Goal: Task Accomplishment & Management: Complete application form

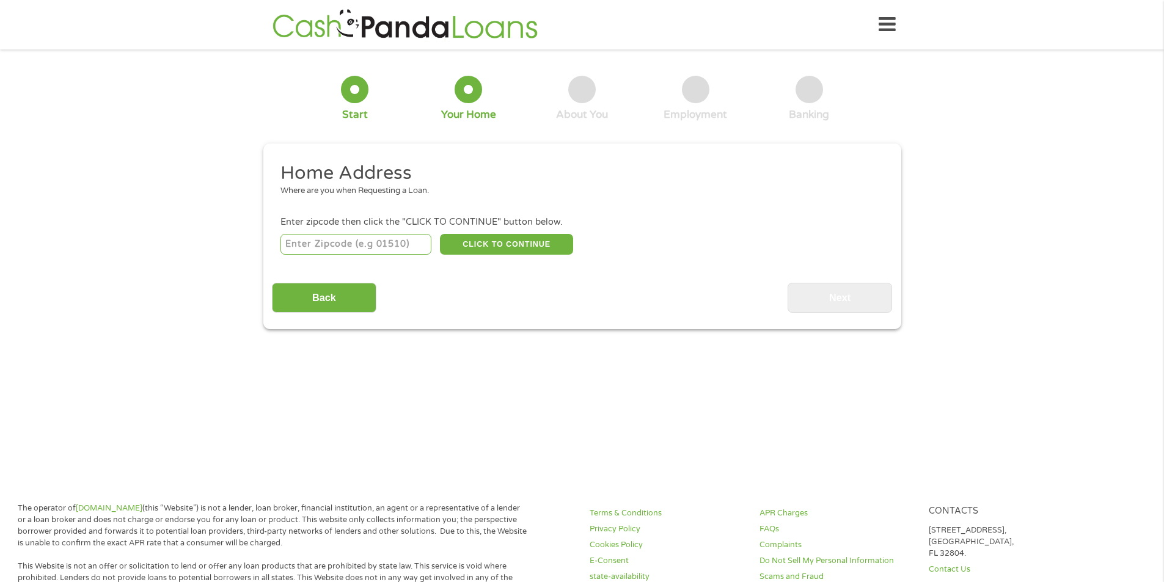
type input "33436"
click at [523, 235] on button "CLICK TO CONTINUE" at bounding box center [506, 244] width 133 height 21
type input "33436"
type input "[GEOGRAPHIC_DATA]"
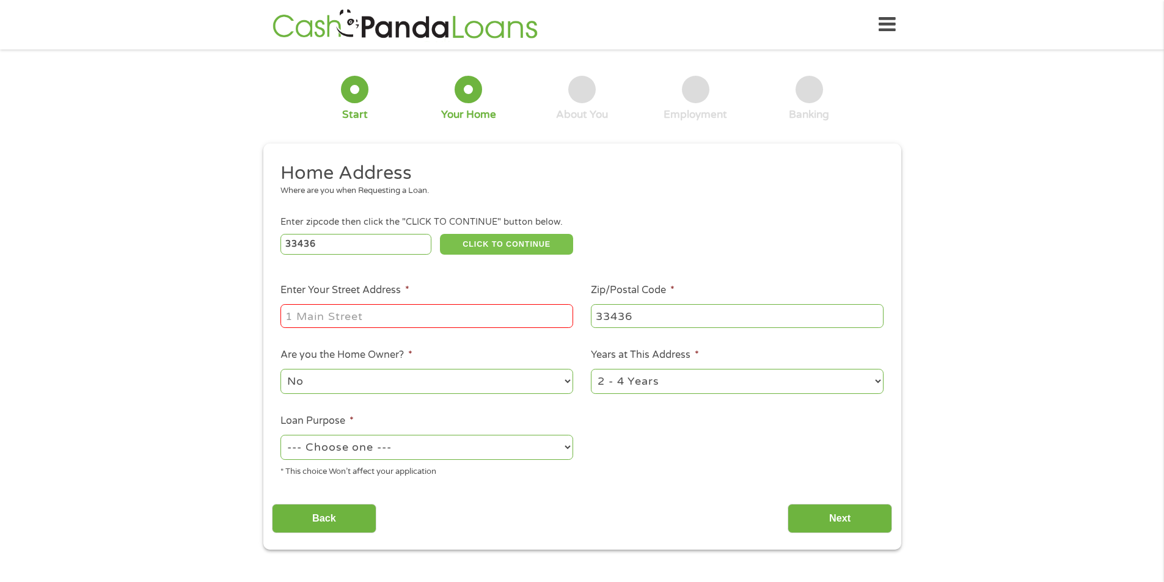
click at [280, 302] on div at bounding box center [280, 302] width 0 height 0
type input "[STREET_ADDRESS]"
select select
click at [758, 377] on select "1 Year or less 1 - 2 Years 2 - 4 Years Over 4 Years" at bounding box center [737, 381] width 293 height 25
select select "60months"
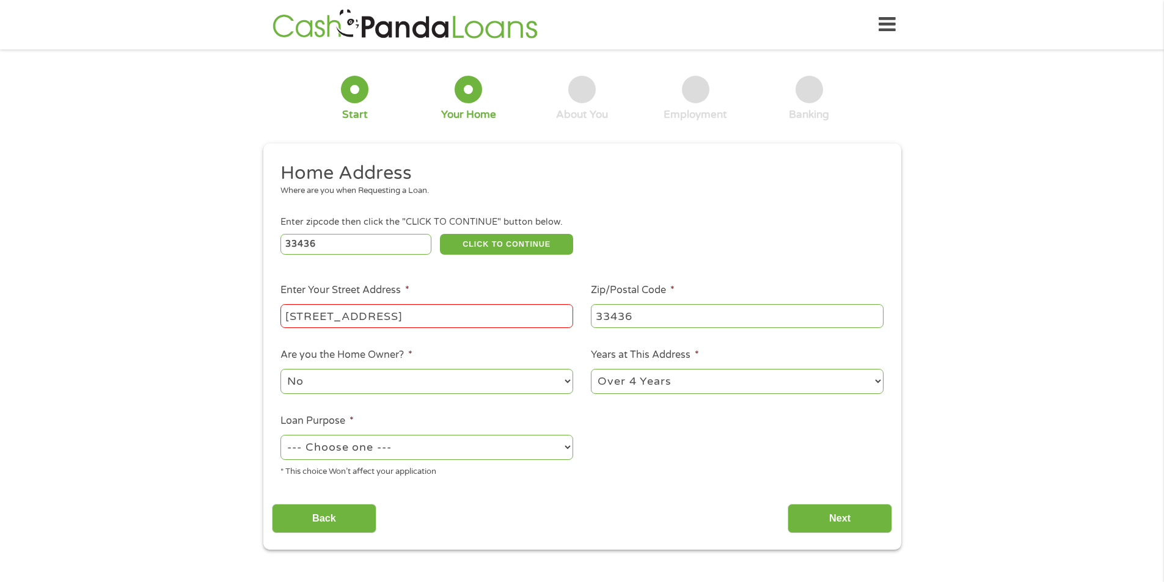
click at [591, 369] on select "1 Year or less 1 - 2 Years 2 - 4 Years Over 4 Years" at bounding box center [737, 381] width 293 height 25
click at [358, 376] on select "No Yes" at bounding box center [426, 381] width 293 height 25
select select "yes"
click at [280, 369] on select "No Yes" at bounding box center [426, 381] width 293 height 25
click at [354, 444] on select "--- Choose one --- Pay Bills Debt Consolidation Home Improvement Major Purchase…" at bounding box center [426, 447] width 293 height 25
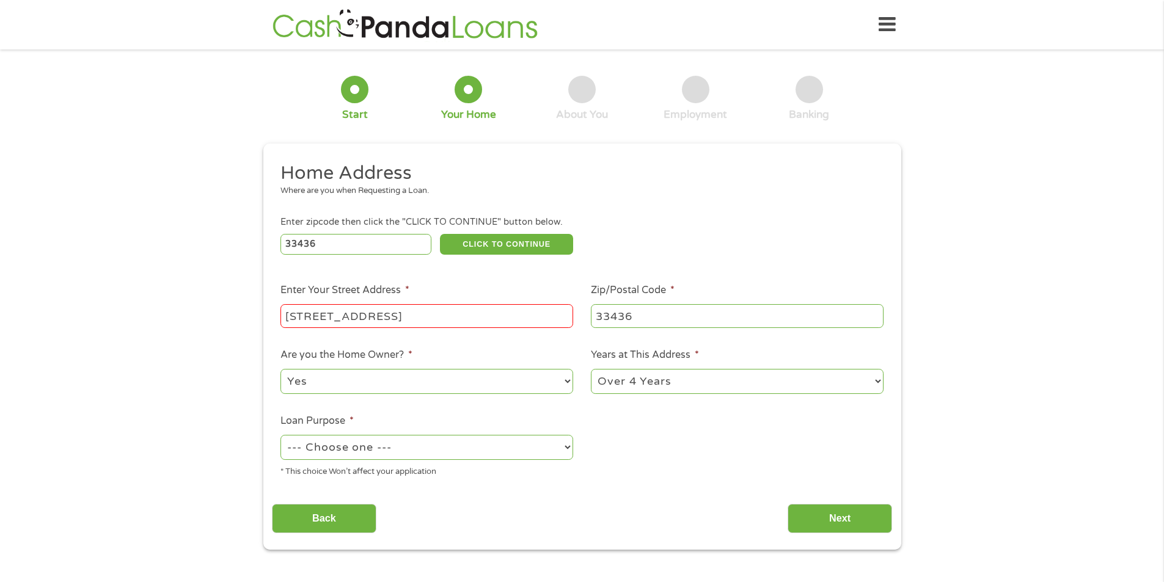
select select "other"
click at [280, 435] on select "--- Choose one --- Pay Bills Debt Consolidation Home Improvement Major Purchase…" at bounding box center [426, 447] width 293 height 25
click at [833, 523] on input "Next" at bounding box center [840, 519] width 104 height 30
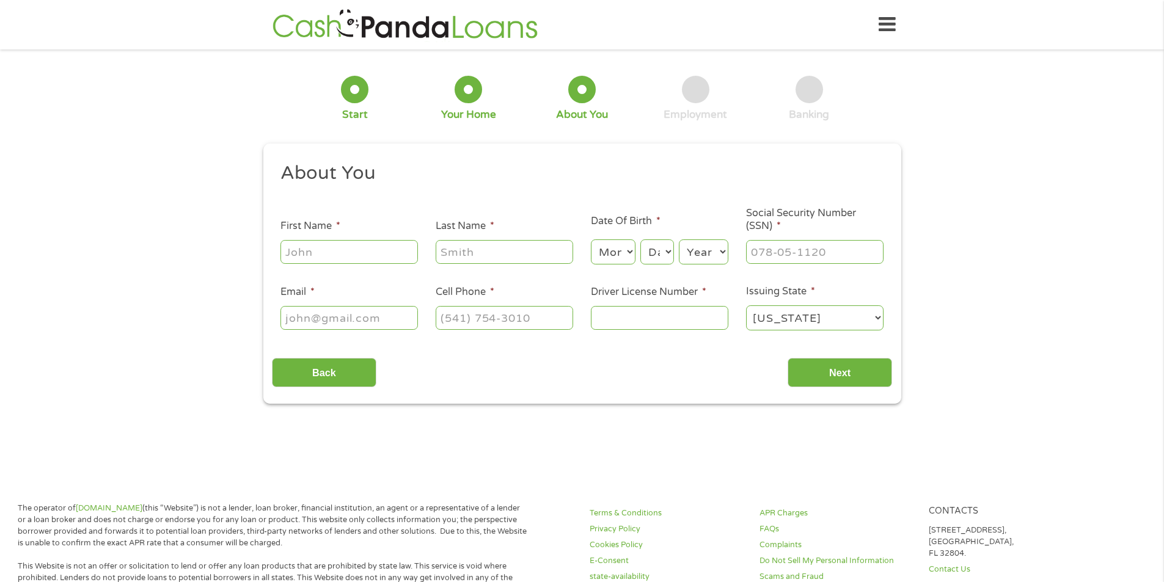
scroll to position [5, 5]
click at [288, 373] on input "Back" at bounding box center [324, 373] width 104 height 30
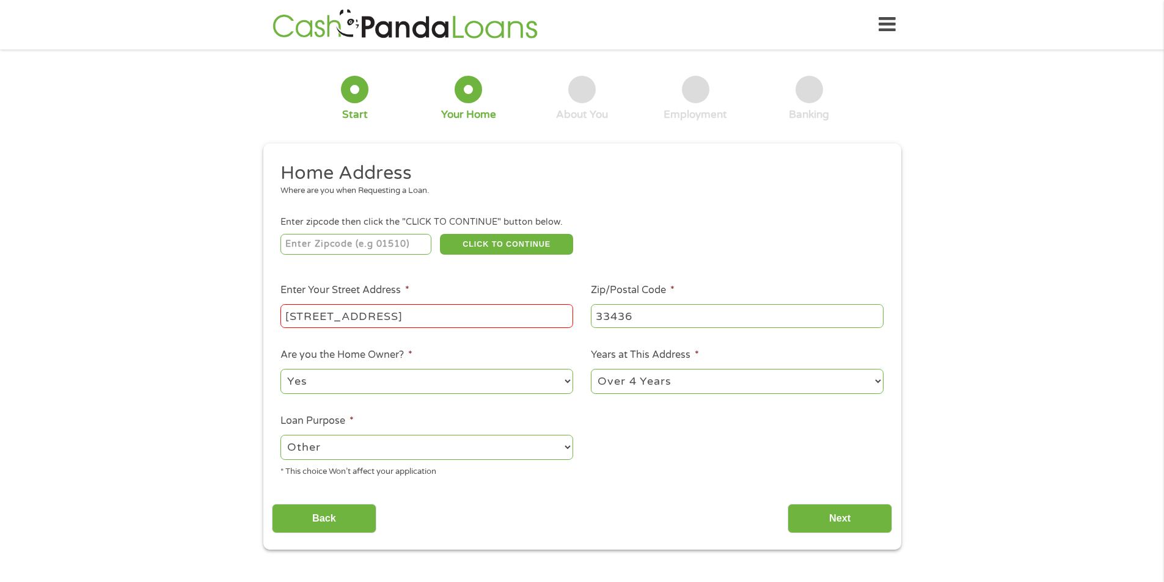
click at [674, 471] on ul "Home Address Where are you when Requesting a Loan. Enter zipcode then click the…" at bounding box center [582, 324] width 620 height 326
drag, startPoint x: 433, startPoint y: 316, endPoint x: 172, endPoint y: 309, distance: 261.0
click at [172, 309] on div "1 Start 2 Your Home 3 About You 4 Employment 5 Banking 6 This field is hidden w…" at bounding box center [582, 304] width 1164 height 492
type input "33436"
click at [655, 485] on ul "Home Address Where are you when Requesting a Loan. Enter zipcode then click the…" at bounding box center [582, 324] width 620 height 326
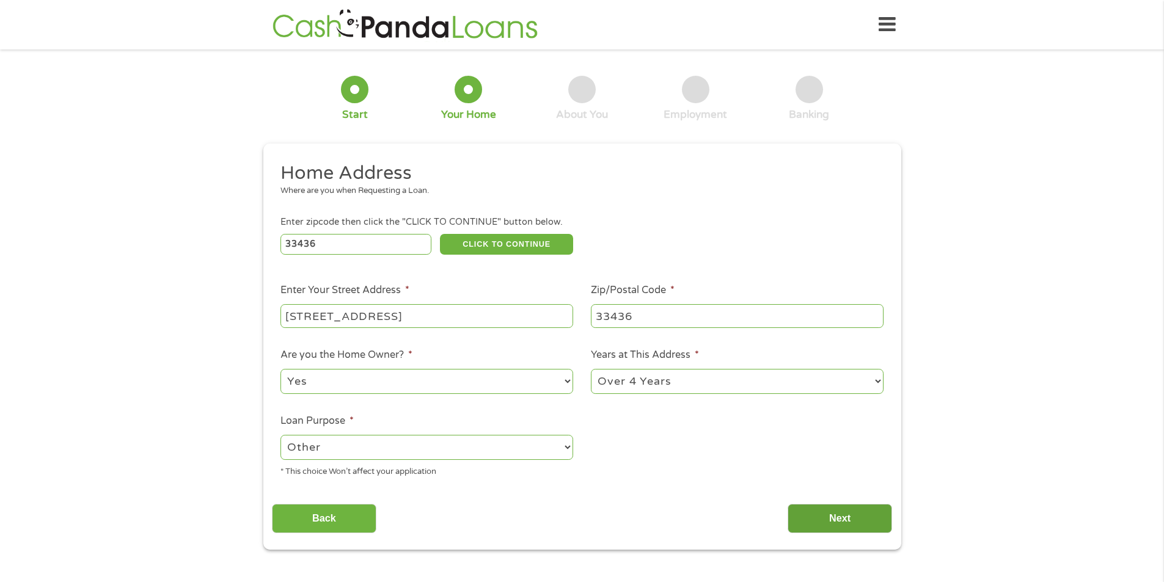
click at [848, 519] on input "Next" at bounding box center [840, 519] width 104 height 30
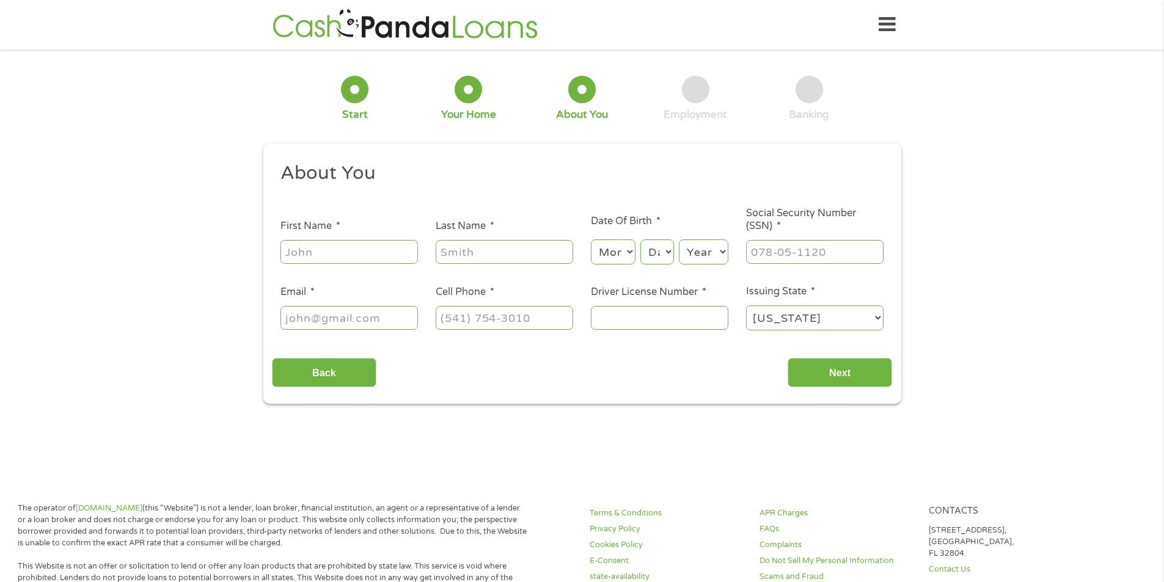
click at [280, 238] on div at bounding box center [280, 238] width 0 height 0
type input "[PERSON_NAME]"
type input "[EMAIL_ADDRESS][DOMAIN_NAME]"
type input "[PHONE_NUMBER]"
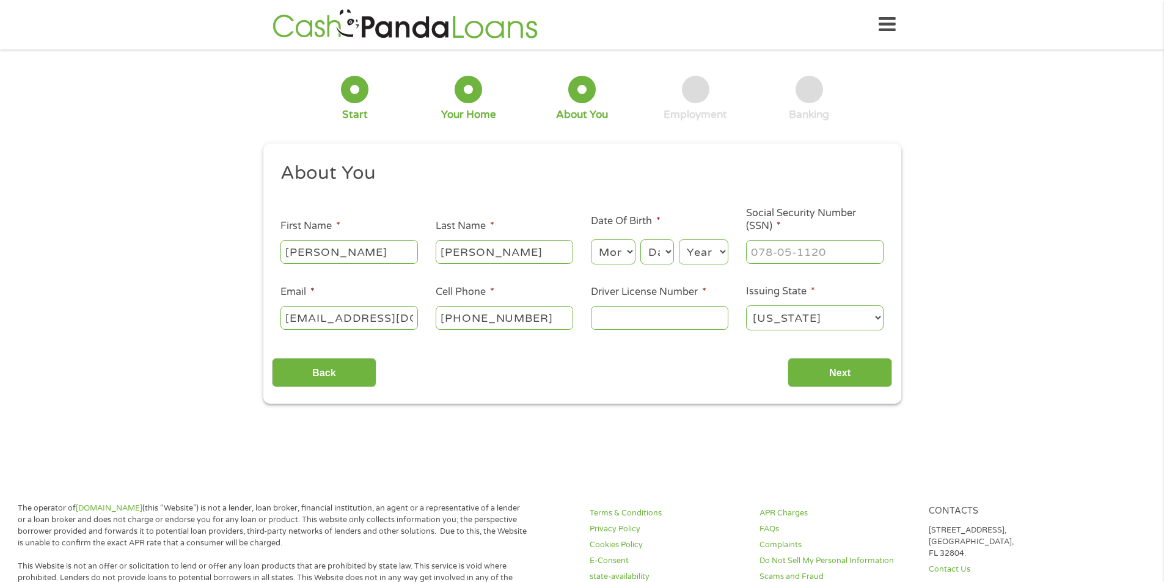
click at [634, 251] on select "Month 1 2 3 4 5 6 7 8 9 10 11 12" at bounding box center [613, 252] width 45 height 25
select select "2"
click at [591, 240] on select "Month 1 2 3 4 5 6 7 8 9 10 11 12" at bounding box center [613, 252] width 45 height 25
click at [658, 251] on select "Day 1 2 3 4 5 6 7 8 9 10 11 12 13 14 15 16 17 18 19 20 21 22 23 24 25 26 27 28 …" at bounding box center [656, 252] width 33 height 25
select select "5"
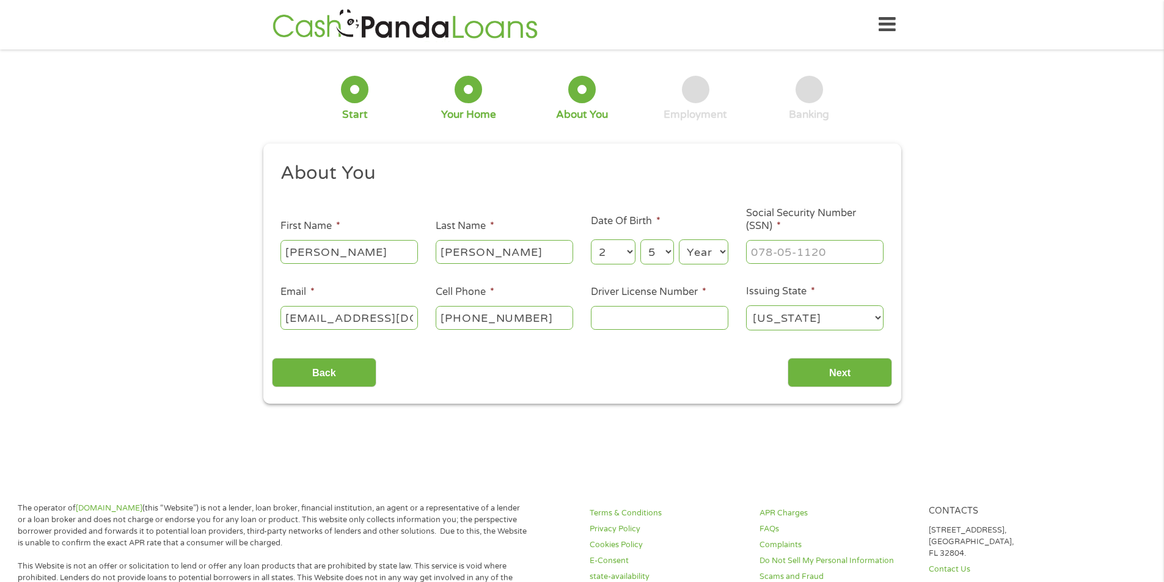
click at [640, 240] on select "Day 1 2 3 4 5 6 7 8 9 10 11 12 13 14 15 16 17 18 19 20 21 22 23 24 25 26 27 28 …" at bounding box center [656, 252] width 33 height 25
click at [695, 246] on select "Year [DATE] 2006 2005 2004 2003 2002 2001 2000 1999 1998 1997 1996 1995 1994 19…" at bounding box center [703, 252] width 49 height 25
select select "1949"
click at [679, 240] on select "Year [DATE] 2006 2005 2004 2003 2002 2001 2000 1999 1998 1997 1996 1995 1994 19…" at bounding box center [703, 252] width 49 height 25
click at [636, 322] on input "Driver License Number *" at bounding box center [659, 317] width 137 height 23
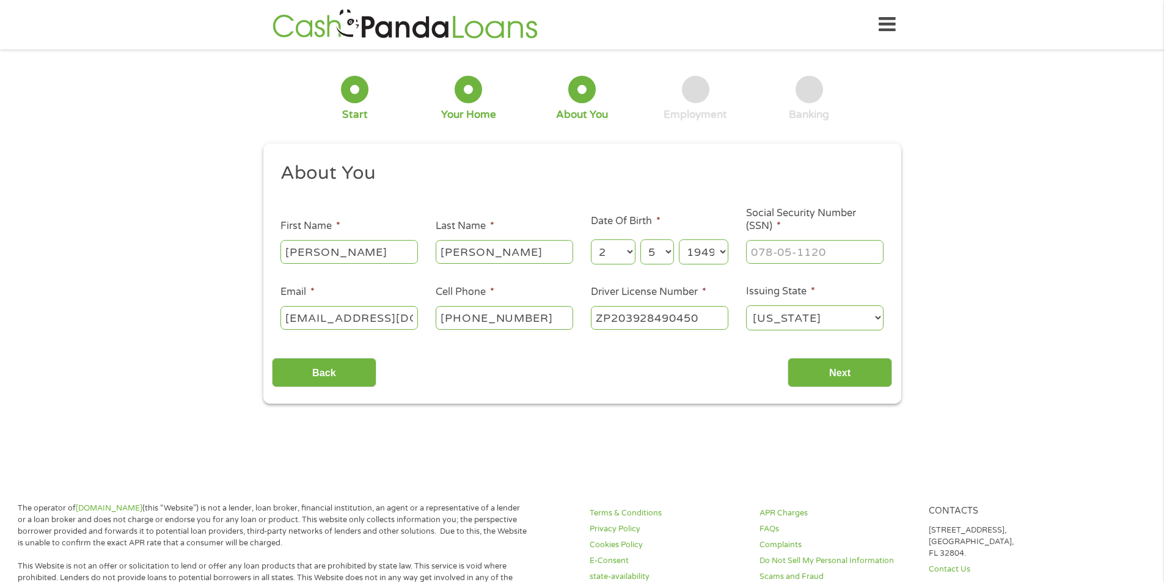
type input "ZP203928490450"
click at [829, 251] on input "___-__-____" at bounding box center [814, 251] width 137 height 23
type input "343-42-4065"
click at [841, 372] on input "Next" at bounding box center [840, 373] width 104 height 30
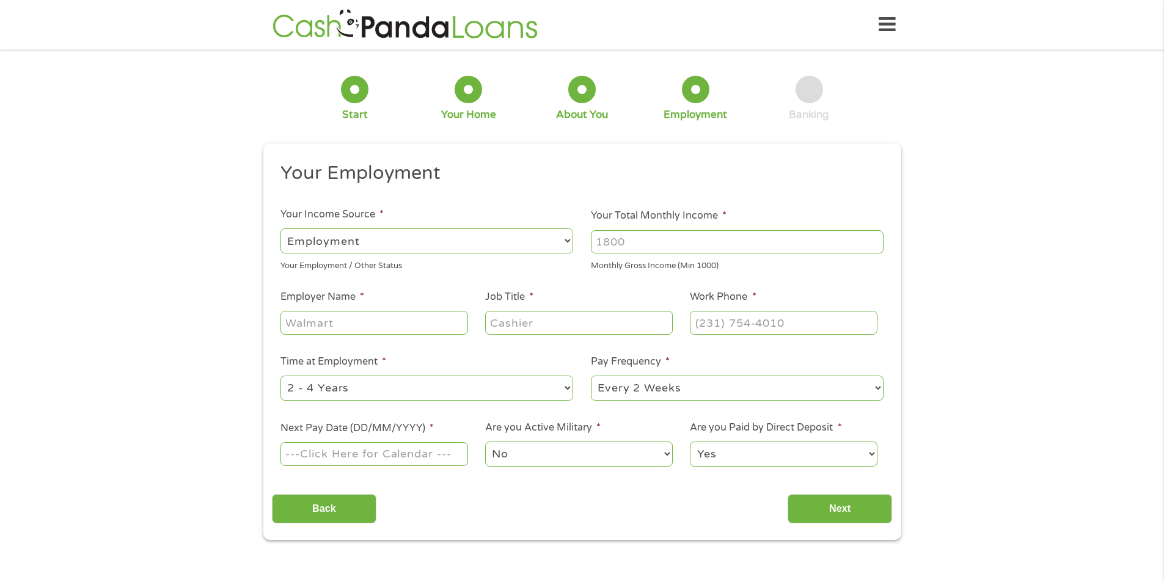
click at [482, 240] on select "--- Choose one --- Employment [DEMOGRAPHIC_DATA] Benefits" at bounding box center [426, 241] width 293 height 25
select select "benefits"
click at [280, 229] on select "--- Choose one --- Employment [DEMOGRAPHIC_DATA] Benefits" at bounding box center [426, 241] width 293 height 25
type input "Other"
type input "[PHONE_NUMBER]"
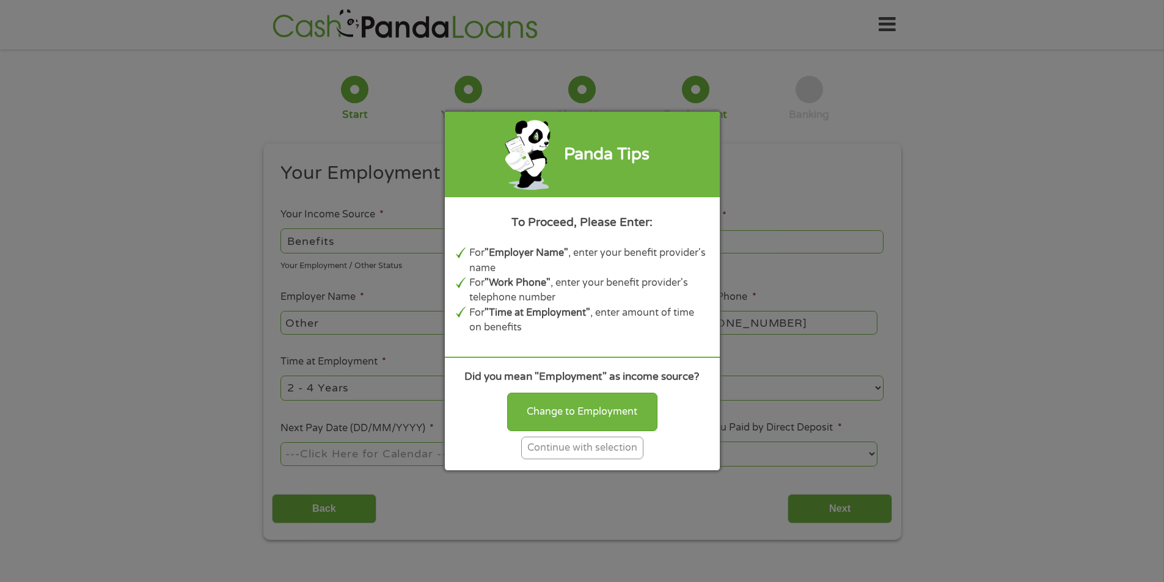
click at [605, 449] on div "Continue with selection" at bounding box center [582, 448] width 122 height 23
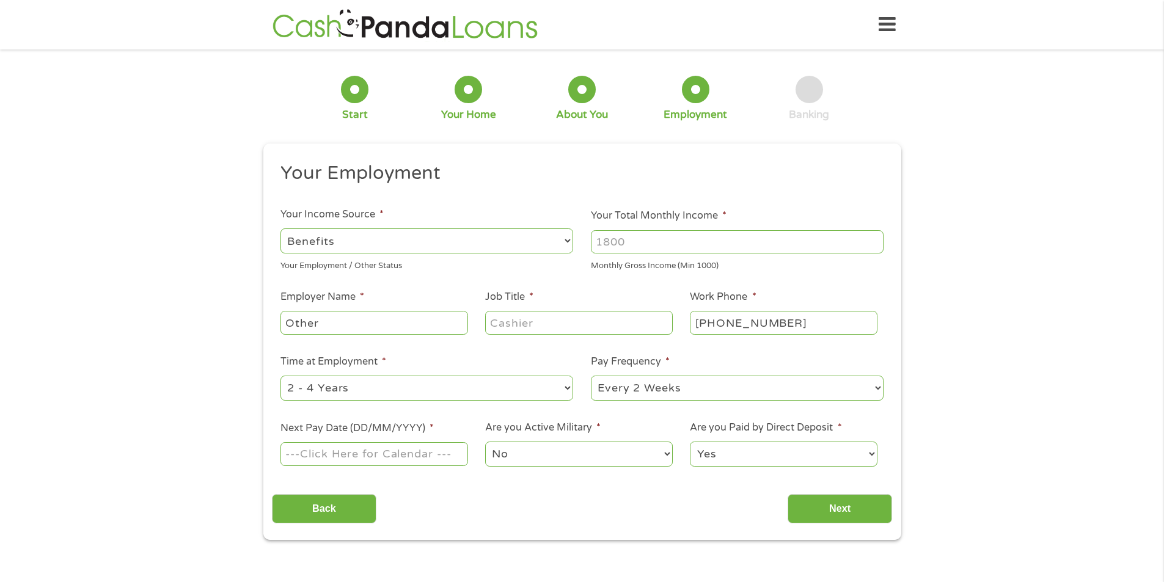
click at [687, 241] on input "Your Total Monthly Income *" at bounding box center [737, 241] width 293 height 23
type input "4800"
click at [346, 324] on input "Other" at bounding box center [373, 322] width 187 height 23
click at [353, 320] on input "Other" at bounding box center [373, 322] width 187 height 23
type input "O"
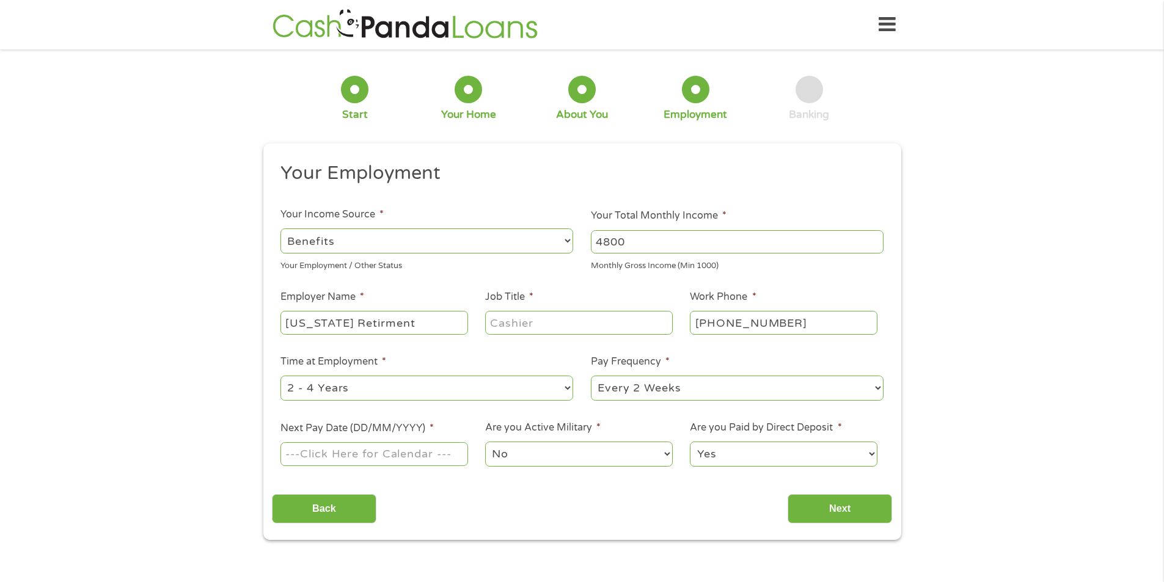
click at [353, 324] on input "[US_STATE] Retirment" at bounding box center [373, 322] width 187 height 23
click at [419, 353] on ul "Your Employment Your Income Source * --- Choose one --- Employment [DEMOGRAPHIC…" at bounding box center [582, 319] width 620 height 317
click at [404, 323] on input "[US_STATE] Retierment" at bounding box center [373, 322] width 187 height 23
type input "[US_STATE] Retirement Services"
click at [532, 323] on input "Job Title *" at bounding box center [578, 322] width 187 height 23
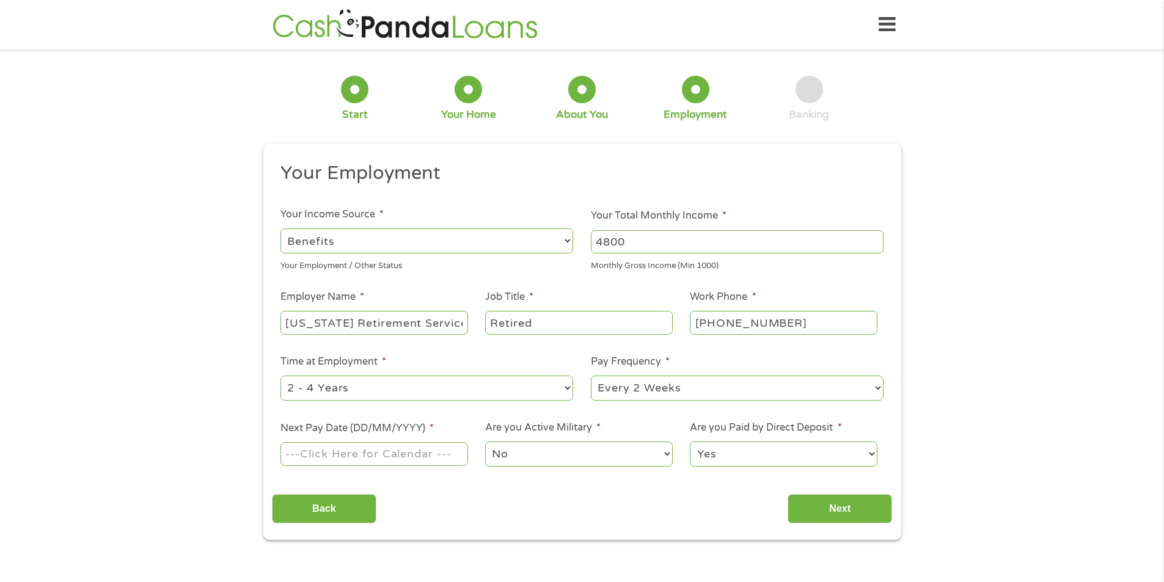
type input "Retired"
click at [524, 355] on li "Time at Employment * --- Choose one --- 1 Year or less 1 - 2 Years 2 - 4 Years …" at bounding box center [427, 378] width 310 height 48
click at [387, 392] on select "--- Choose one --- 1 Year or less 1 - 2 Years 2 - 4 Years Over 4 Years" at bounding box center [426, 388] width 293 height 25
select select "60months"
click at [280, 376] on select "--- Choose one --- 1 Year or less 1 - 2 Years 2 - 4 Years Over 4 Years" at bounding box center [426, 388] width 293 height 25
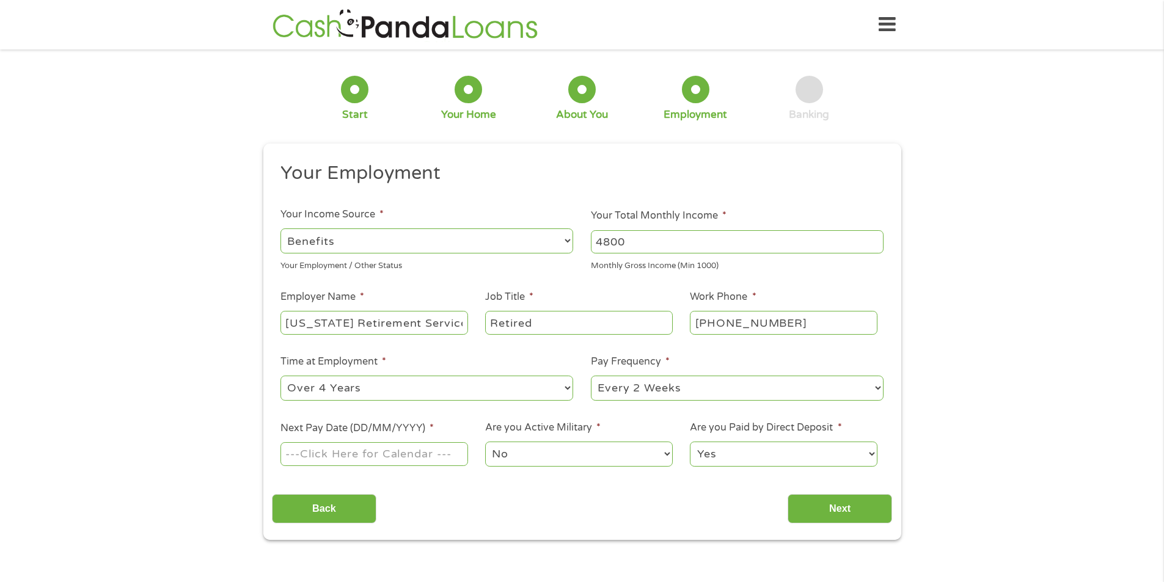
click at [747, 392] on select "--- Choose one --- Every 2 Weeks Every Week Monthly Semi-Monthly" at bounding box center [737, 388] width 293 height 25
select select "semimonthly"
click at [591, 376] on select "--- Choose one --- Every 2 Weeks Every Week Monthly Semi-Monthly" at bounding box center [737, 388] width 293 height 25
click at [345, 454] on input "Next Pay Date (DD/MM/YYYY) *" at bounding box center [373, 453] width 187 height 23
type input "[DATE]"
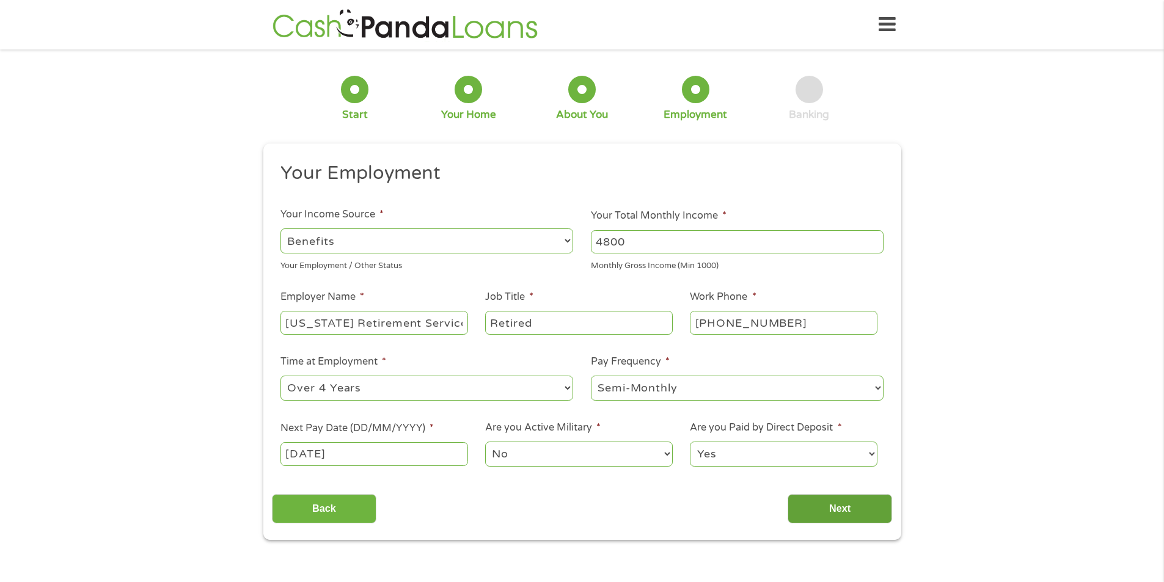
click at [853, 505] on input "Next" at bounding box center [840, 509] width 104 height 30
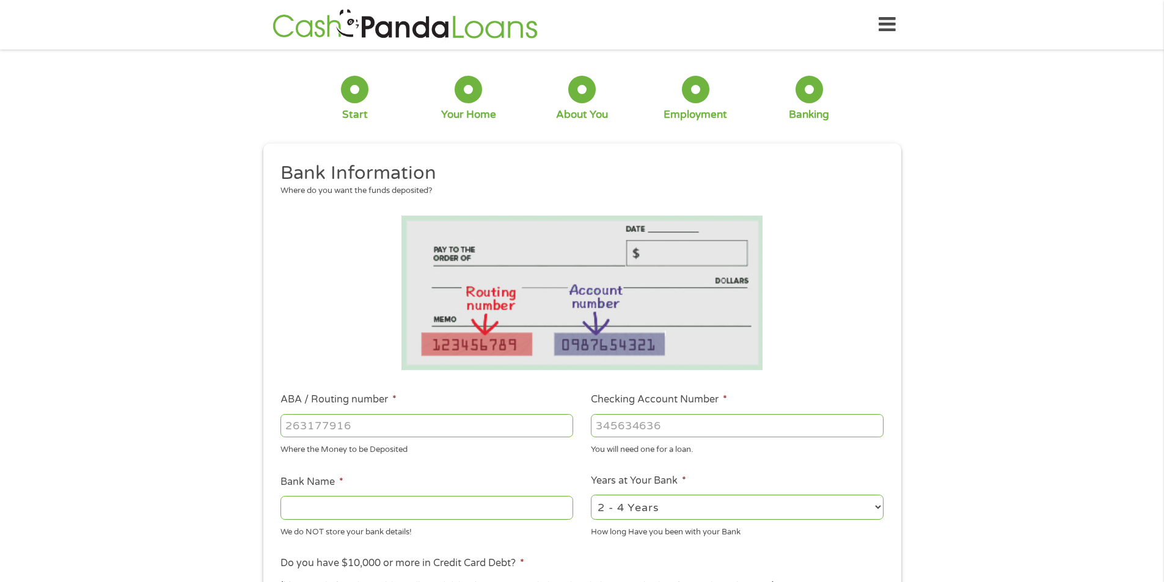
click at [377, 424] on input "ABA / Routing number *" at bounding box center [426, 425] width 293 height 23
type input "063100277"
type input "BANK OF AMERICA NA"
type input "063100277"
click at [623, 427] on input "Checking Account Number *" at bounding box center [737, 425] width 293 height 23
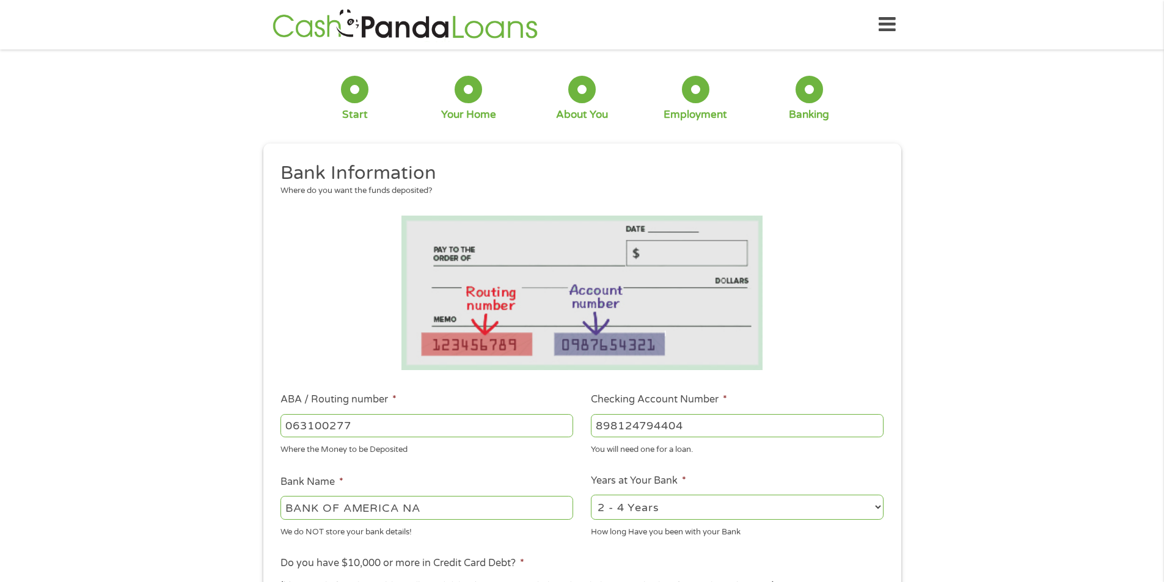
type input "898124794404"
click at [661, 508] on select "2 - 4 Years 6 - 12 Months 1 - 2 Years Over 4 Years" at bounding box center [737, 507] width 293 height 25
select select "60months"
click at [591, 495] on select "2 - 4 Years 6 - 12 Months 1 - 2 Years Over 4 Years" at bounding box center [737, 507] width 293 height 25
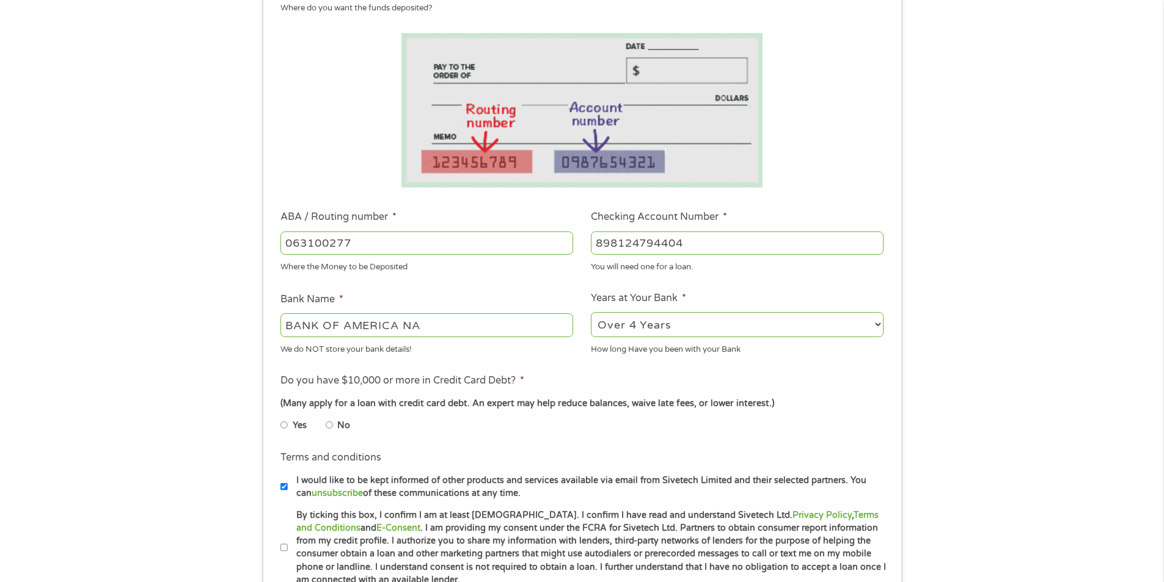
scroll to position [183, 0]
click at [336, 422] on li "No" at bounding box center [348, 425] width 44 height 24
click at [329, 424] on input "No" at bounding box center [329, 425] width 7 height 20
radio input "true"
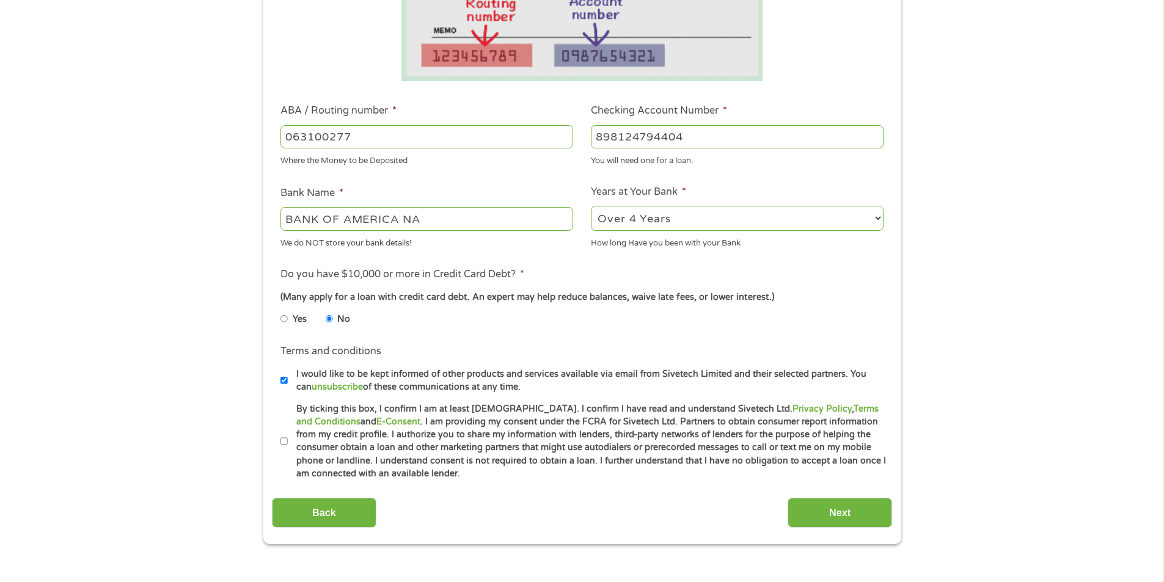
scroll to position [367, 0]
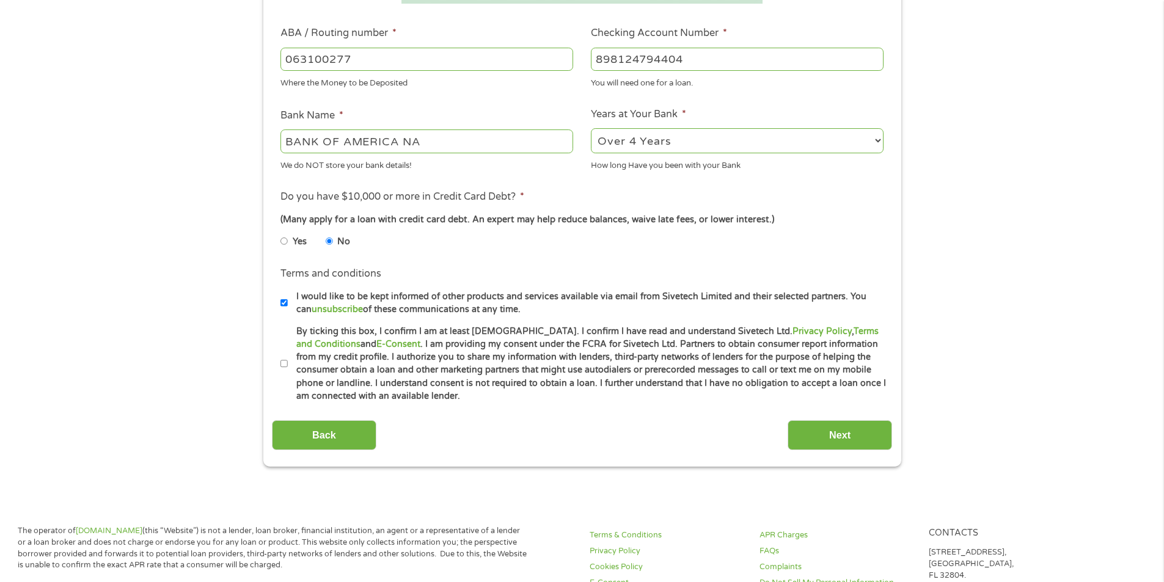
click at [285, 366] on input "By ticking this box, I confirm I am at least [DEMOGRAPHIC_DATA]. I confirm I ha…" at bounding box center [283, 364] width 7 height 20
checkbox input "true"
click at [838, 438] on input "Next" at bounding box center [840, 435] width 104 height 30
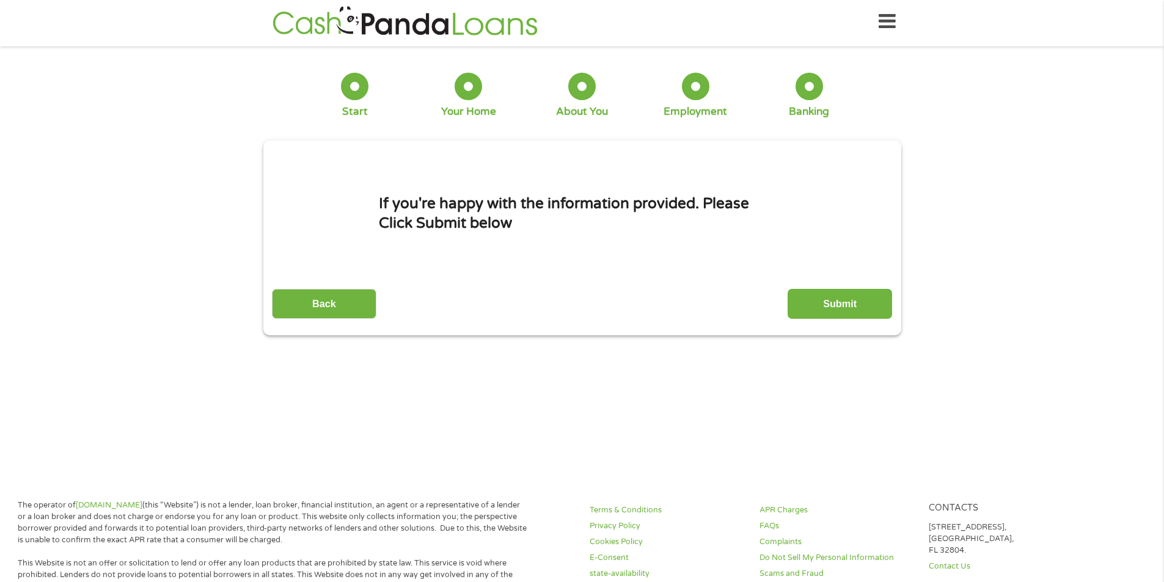
scroll to position [0, 0]
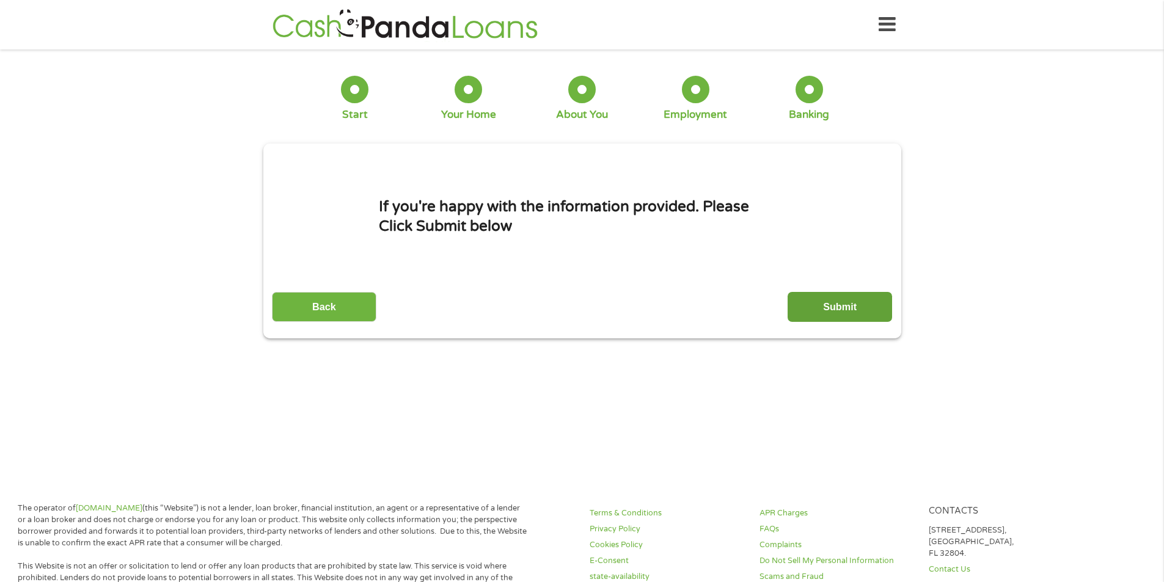
click at [848, 301] on input "Submit" at bounding box center [840, 307] width 104 height 30
